Goal: Check status

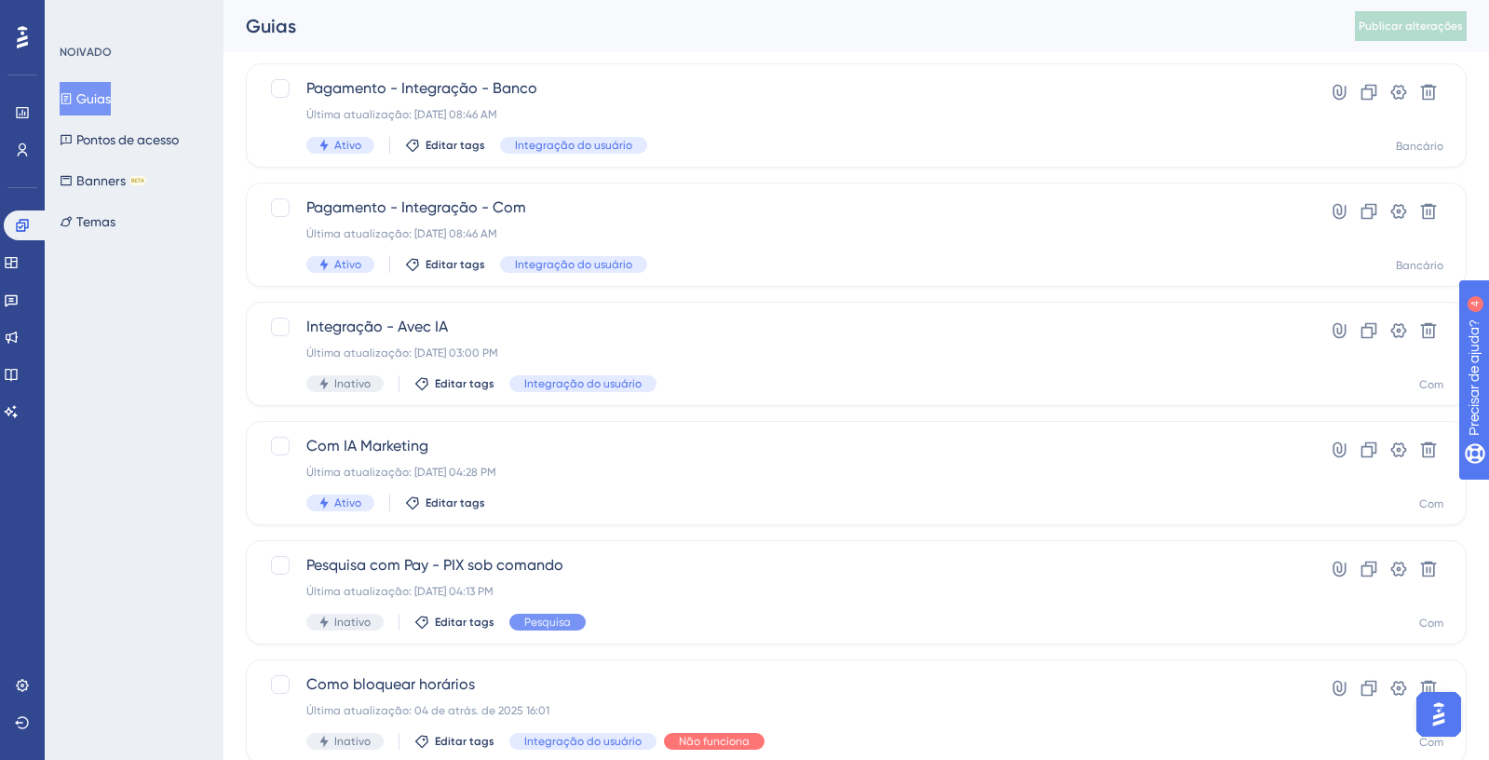
scroll to position [356, 0]
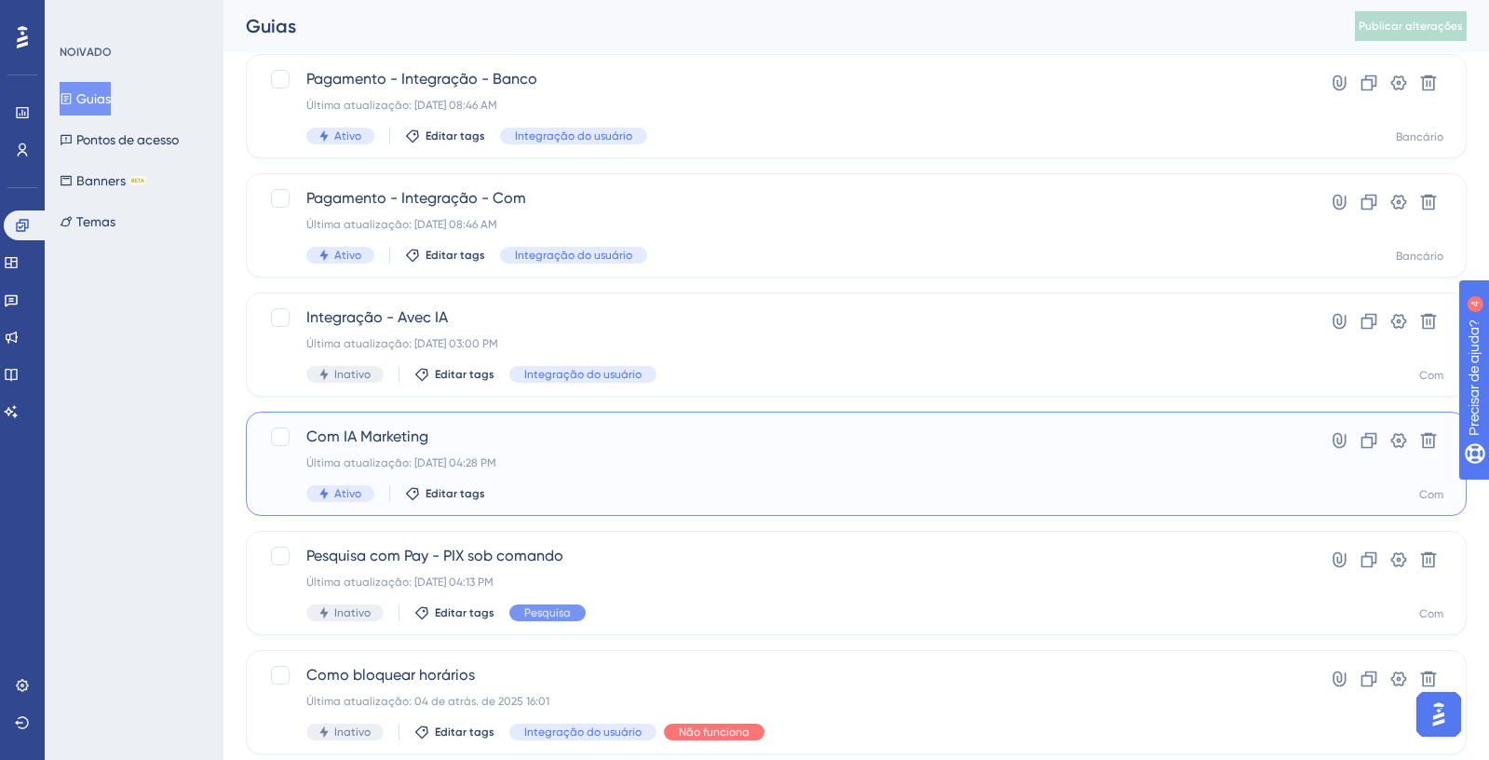
click at [847, 466] on div "Última atualização: 05 de set. de 2025 04:28 PM" at bounding box center [781, 462] width 951 height 15
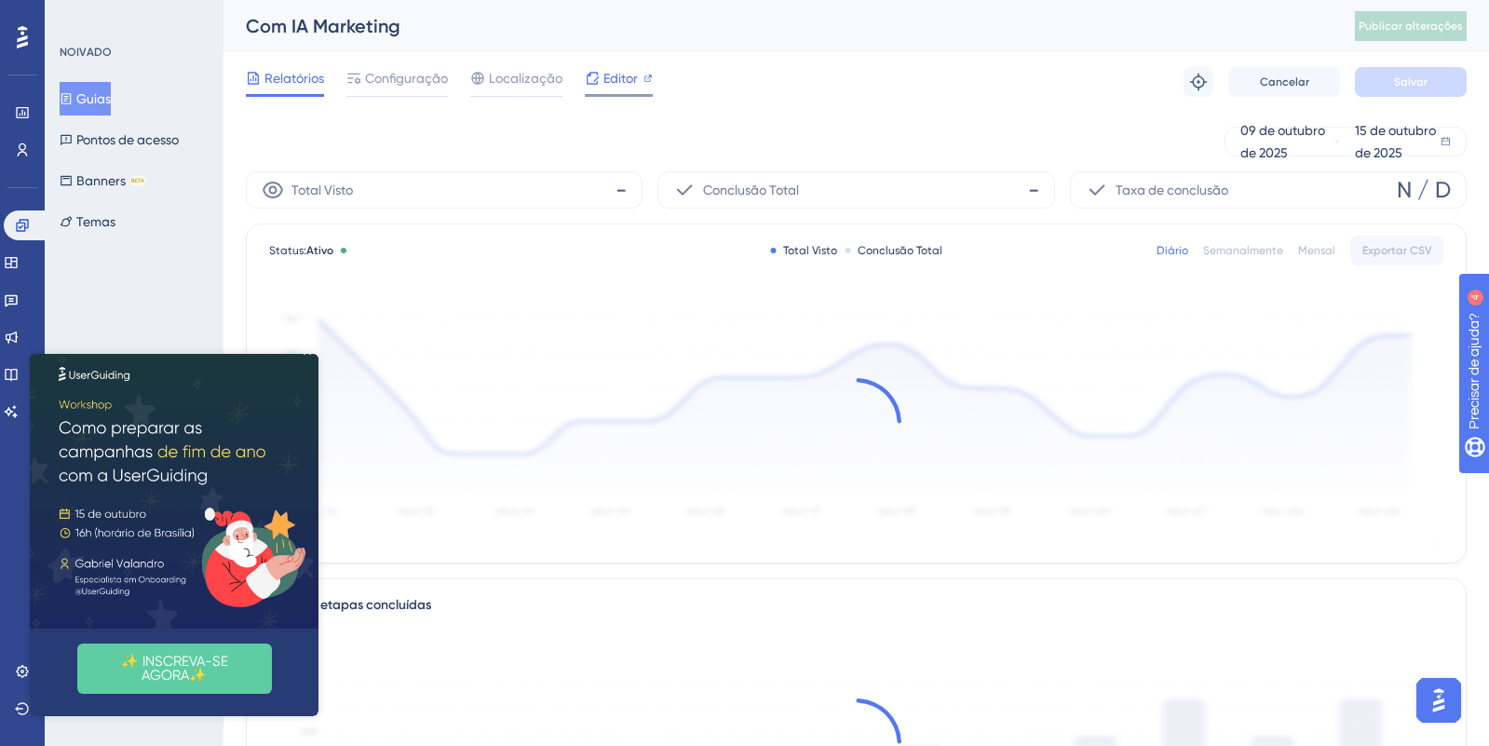
click at [617, 76] on font "Editor" at bounding box center [621, 78] width 34 height 15
